Goal: Check status: Check status

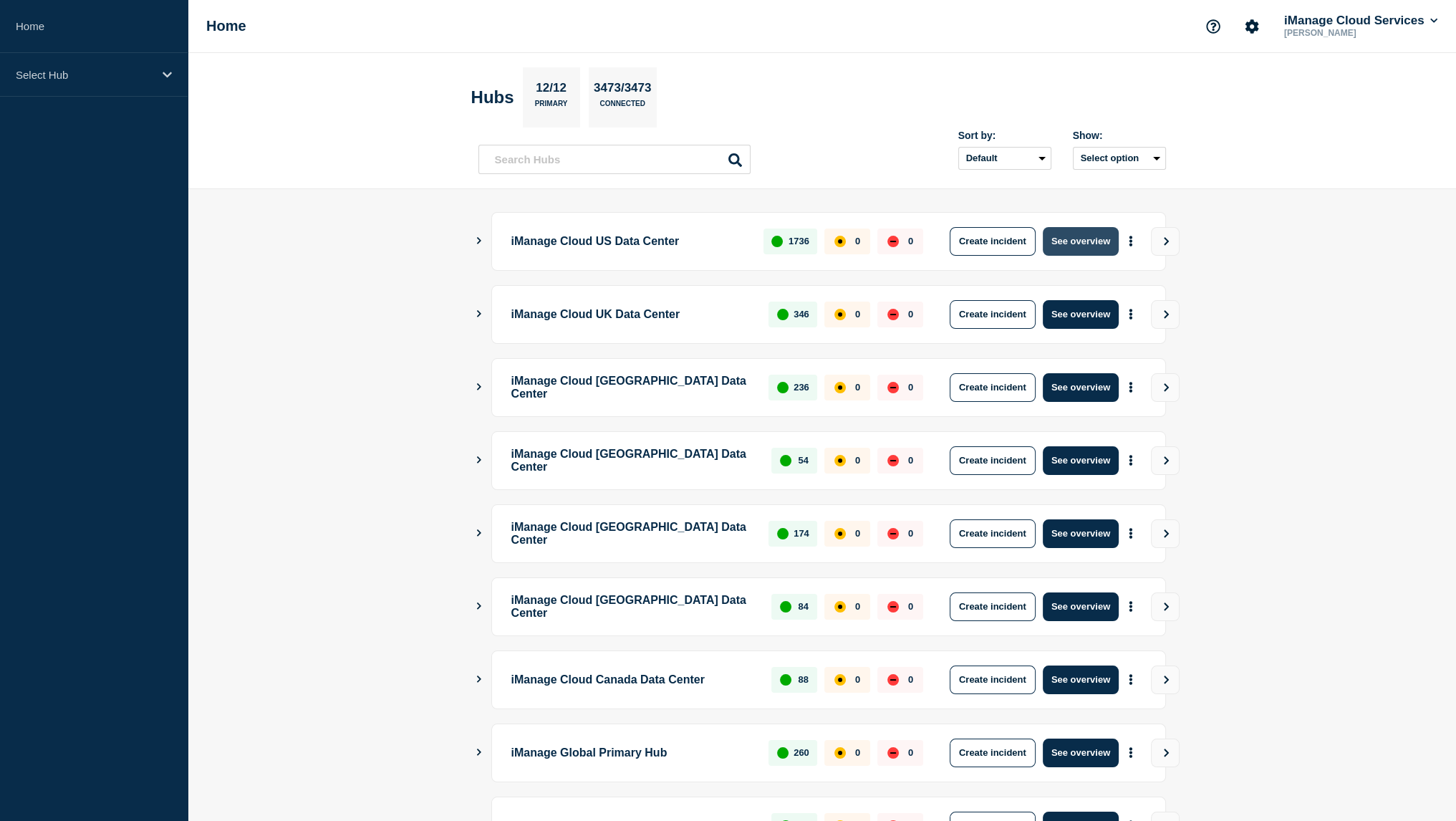
click at [1072, 250] on button "See overview" at bounding box center [1081, 242] width 76 height 29
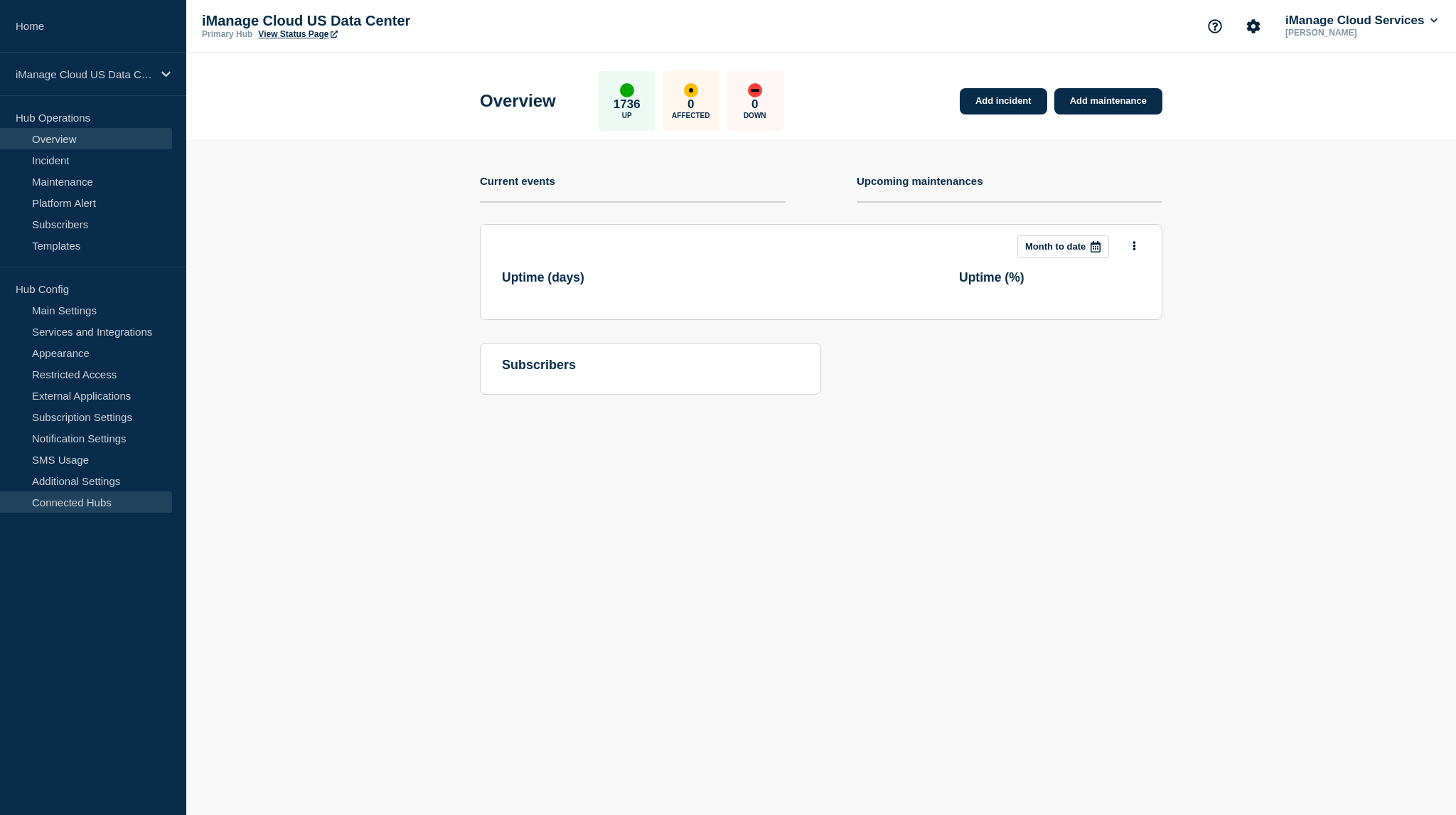
click at [101, 502] on link "Connected Hubs" at bounding box center [86, 502] width 172 height 21
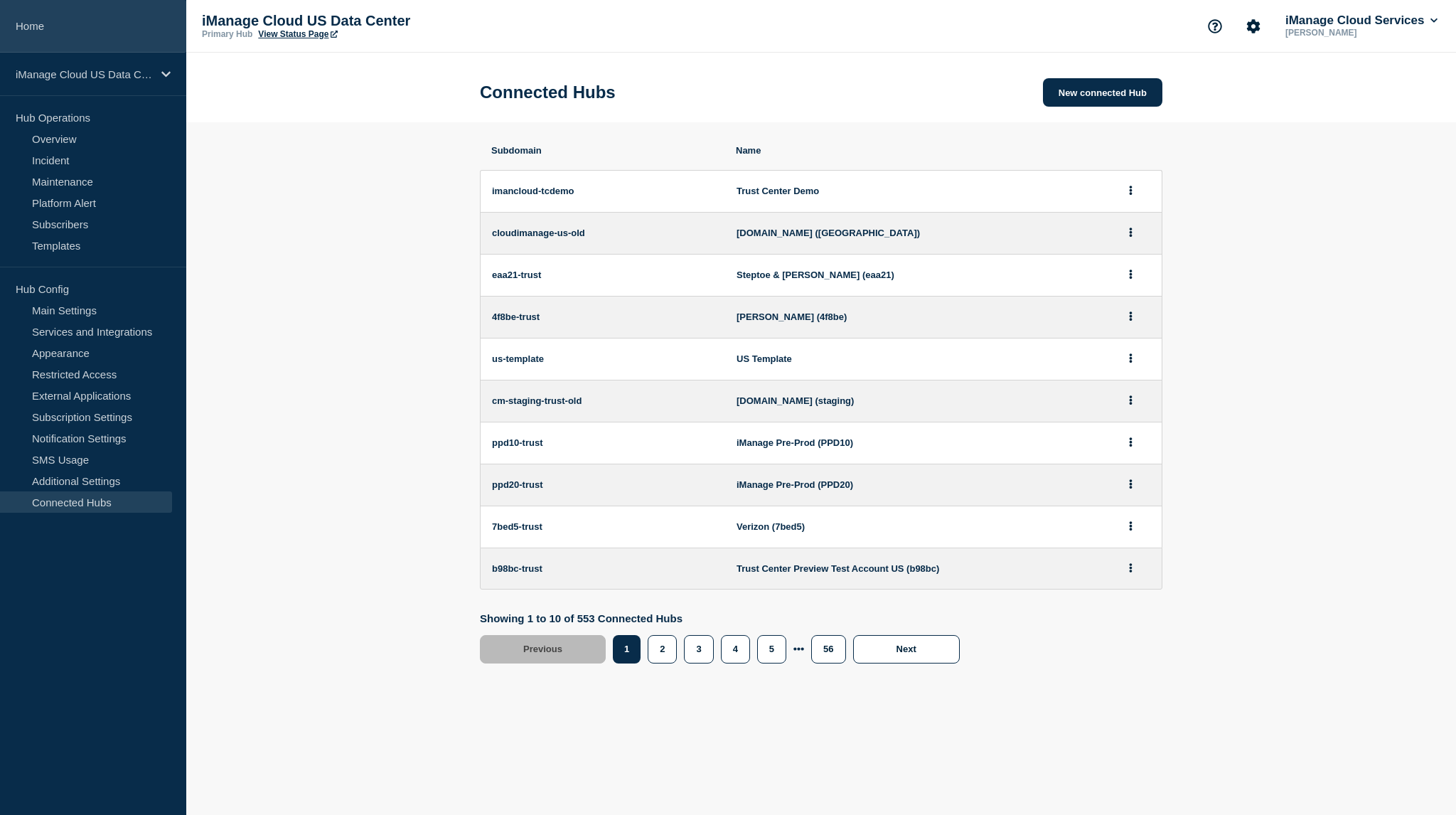
click at [100, 21] on link "Home" at bounding box center [93, 26] width 186 height 53
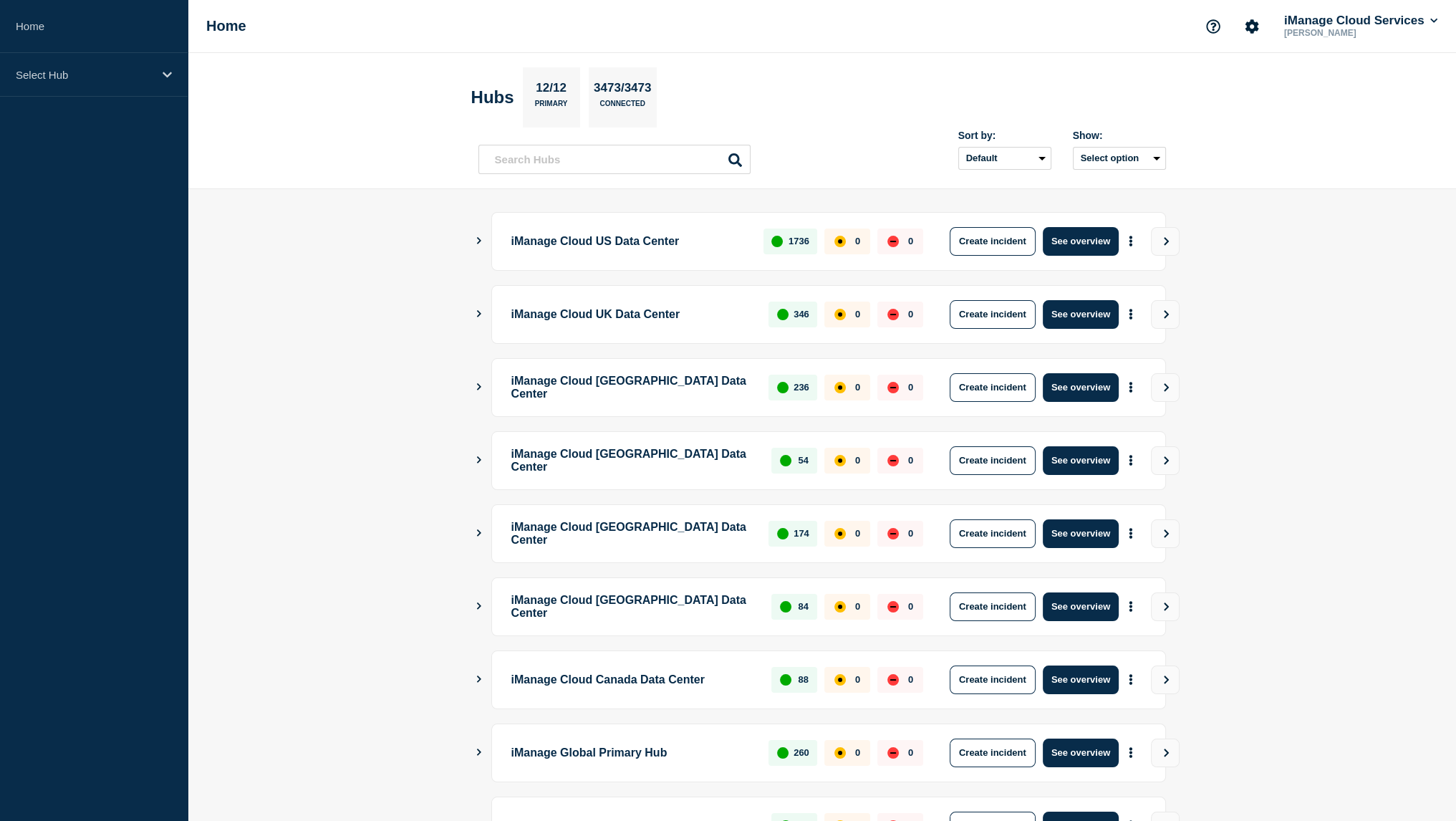
scroll to position [191, 0]
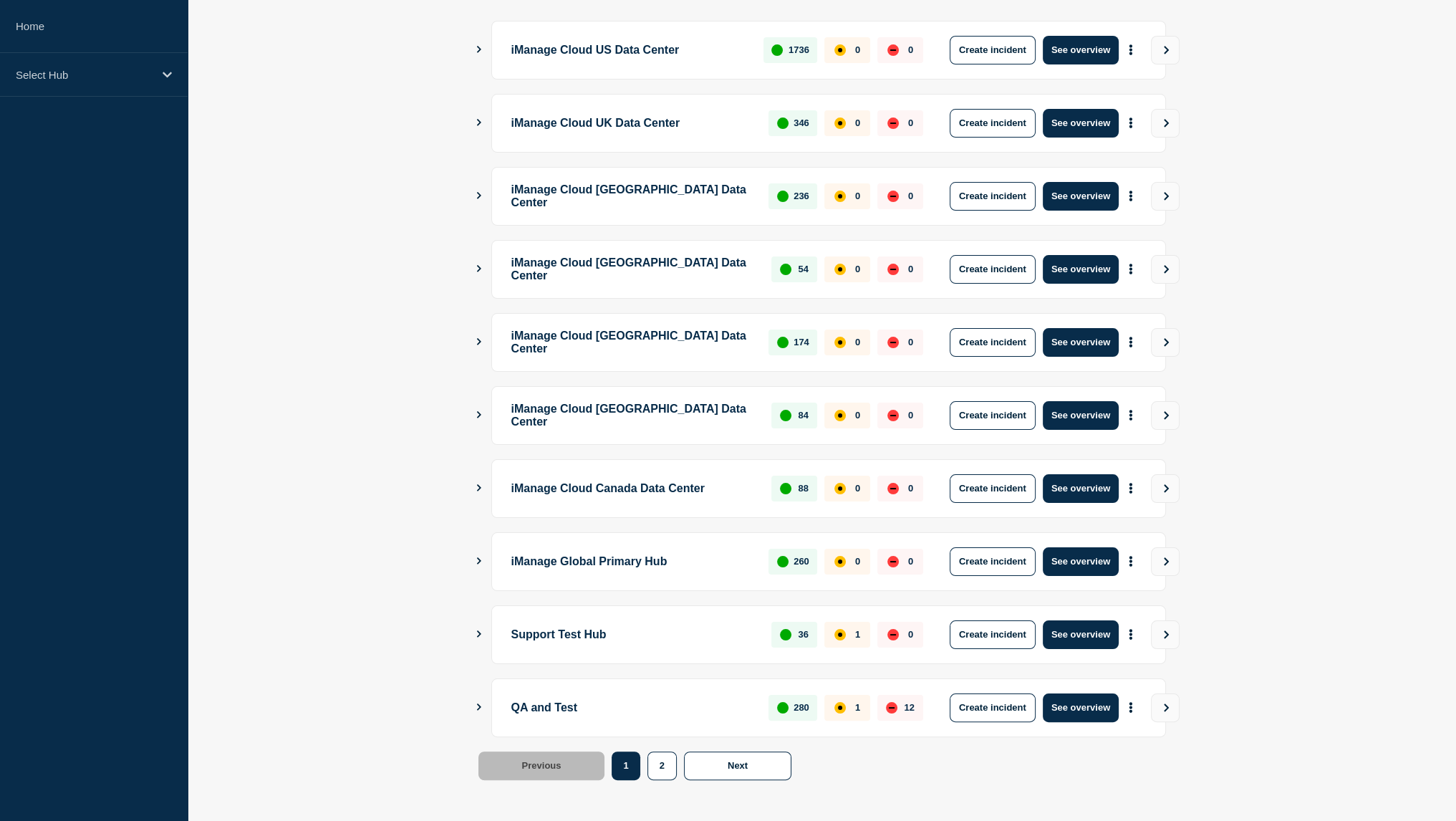
click at [1270, 231] on main "iManage Cloud US Data Center 1736 0 0 Create incident See overview iManage Clou…" at bounding box center [822, 411] width 1269 height 827
click at [1271, 229] on main "iManage Cloud US Data Center 1736 0 0 Create incident See overview iManage Clou…" at bounding box center [822, 411] width 1269 height 827
click at [668, 557] on p "iManage Global Primary Hub" at bounding box center [632, 562] width 242 height 29
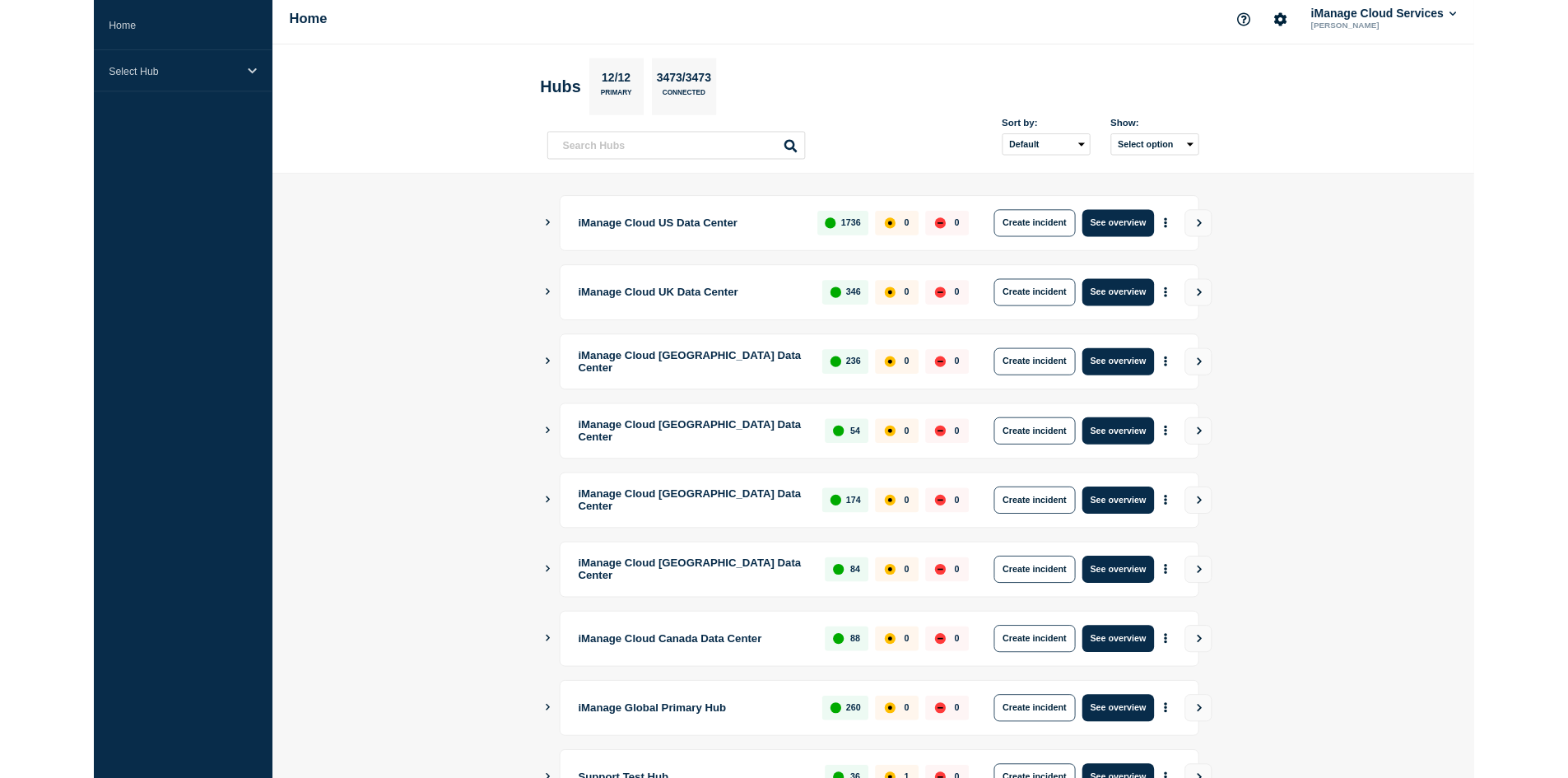
scroll to position [0, 0]
